Goal: Task Accomplishment & Management: Manage account settings

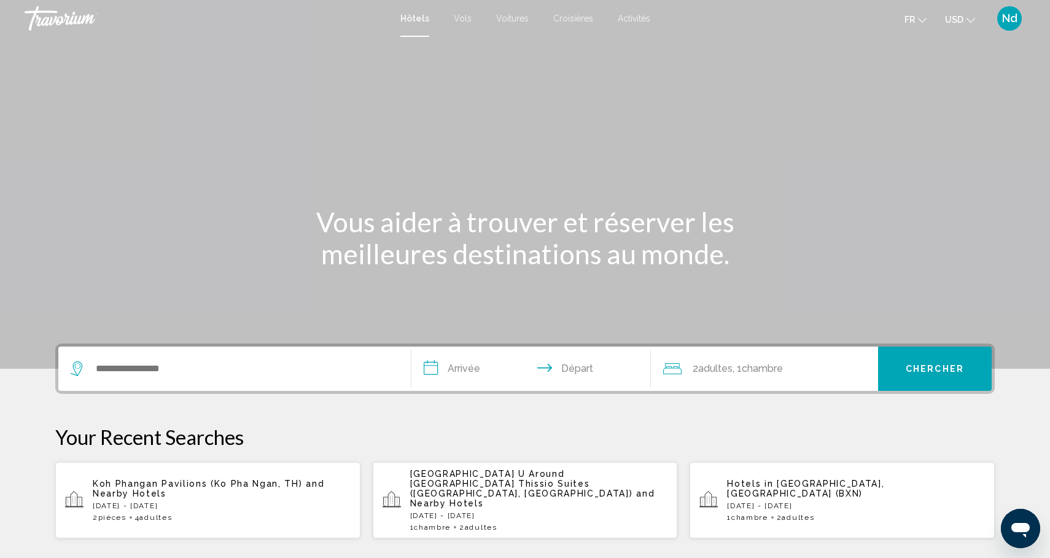
click at [1013, 21] on span "Nd" at bounding box center [1009, 18] width 15 height 12
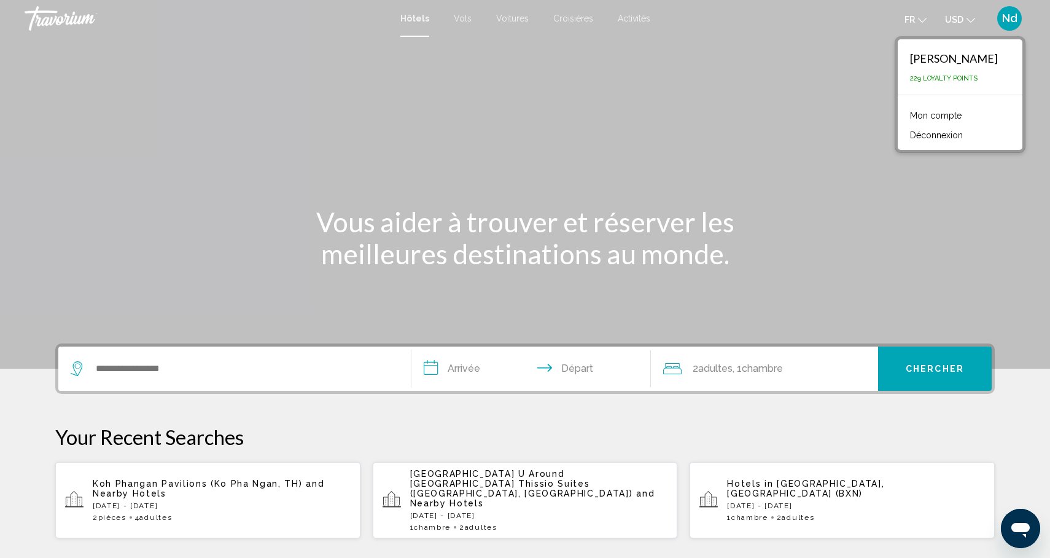
click at [946, 118] on link "Mon compte" at bounding box center [936, 115] width 64 height 16
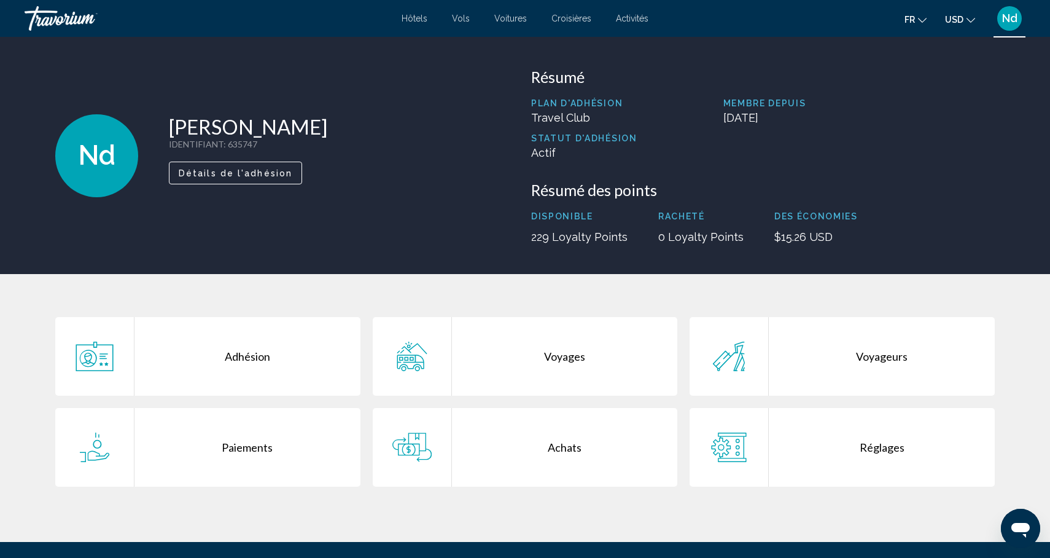
click at [418, 359] on icon "Main content" at bounding box center [411, 355] width 39 height 29
